Goal: Navigation & Orientation: Find specific page/section

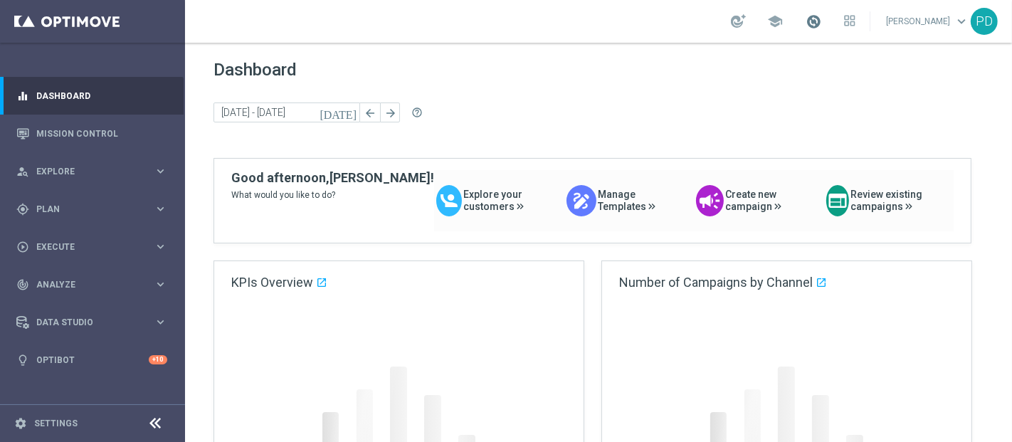
click at [821, 26] on span at bounding box center [813, 22] width 16 height 16
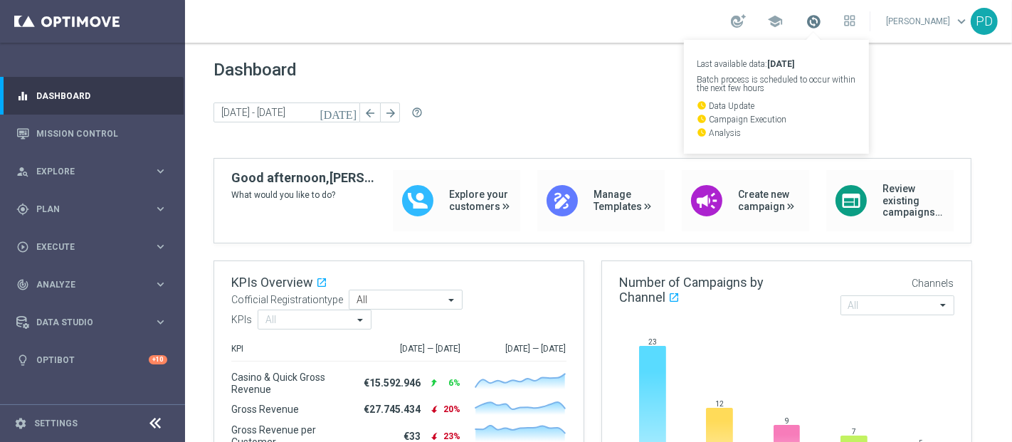
click at [821, 26] on span at bounding box center [813, 22] width 16 height 16
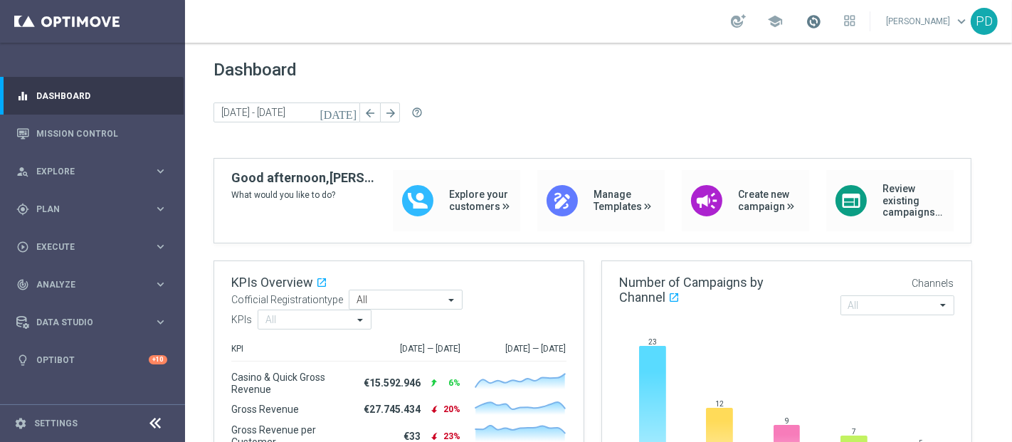
click at [821, 27] on span at bounding box center [813, 22] width 16 height 16
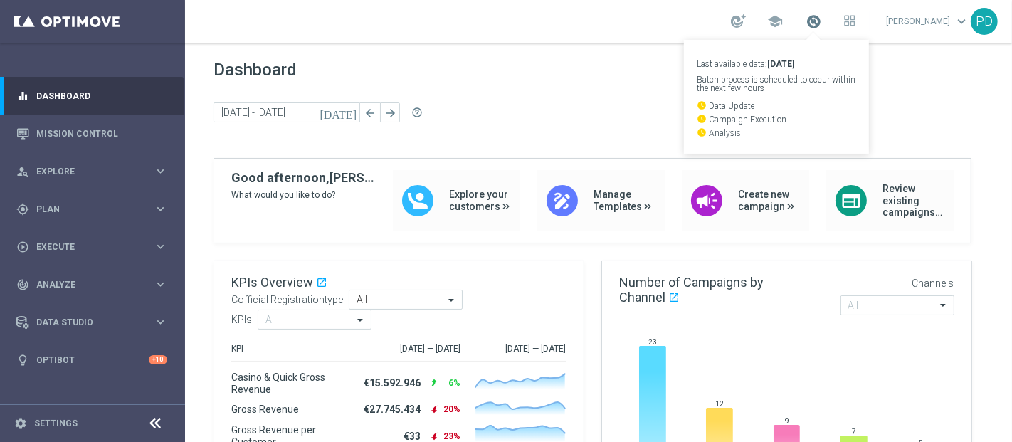
click at [821, 23] on span at bounding box center [813, 22] width 16 height 16
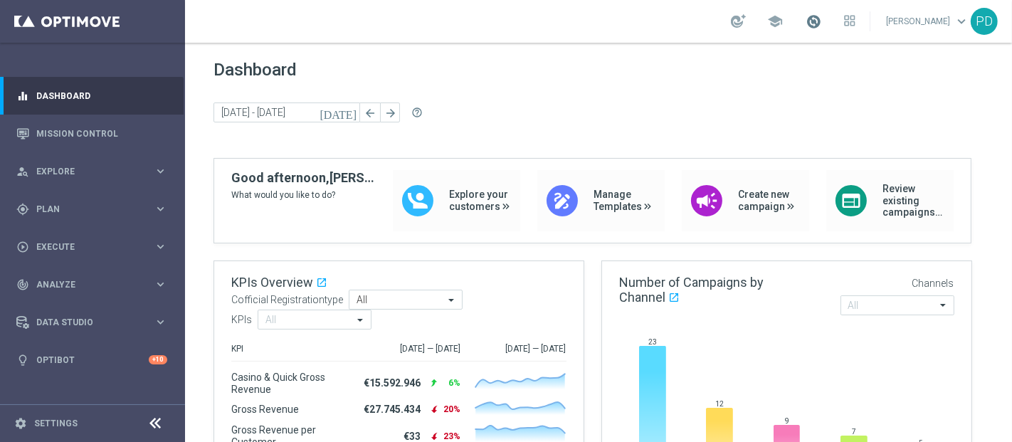
click at [821, 23] on span at bounding box center [813, 22] width 16 height 16
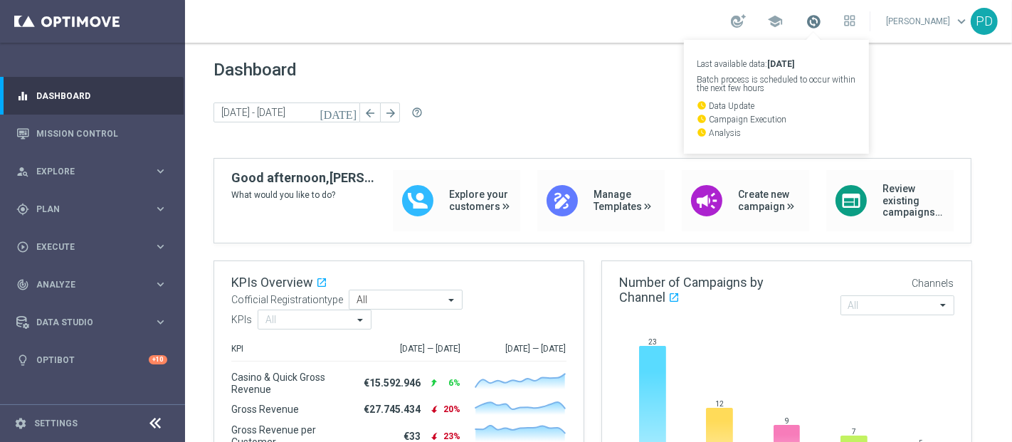
click at [821, 25] on span at bounding box center [813, 22] width 16 height 16
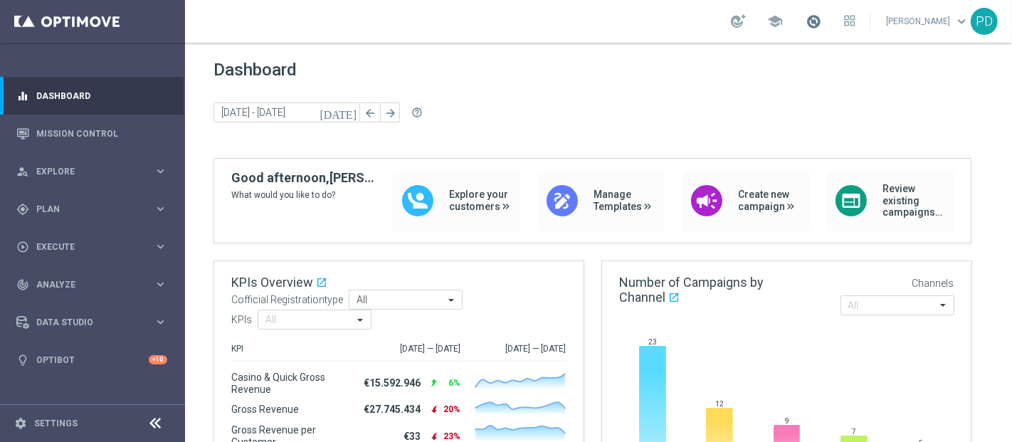
click at [821, 20] on span at bounding box center [813, 22] width 16 height 16
